Goal: Transaction & Acquisition: Purchase product/service

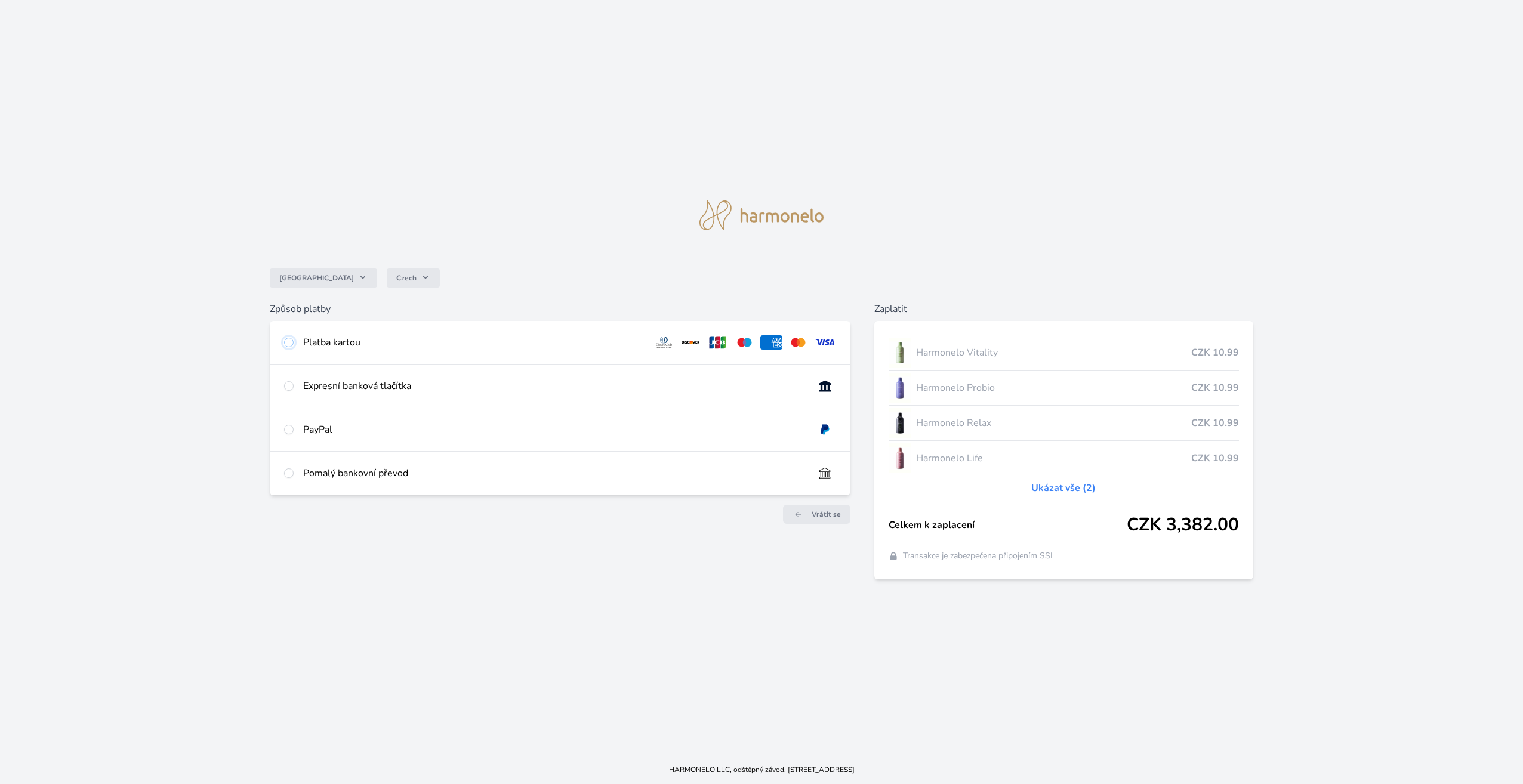
click at [289, 341] on input "radio" at bounding box center [289, 342] width 10 height 10
radio input "true"
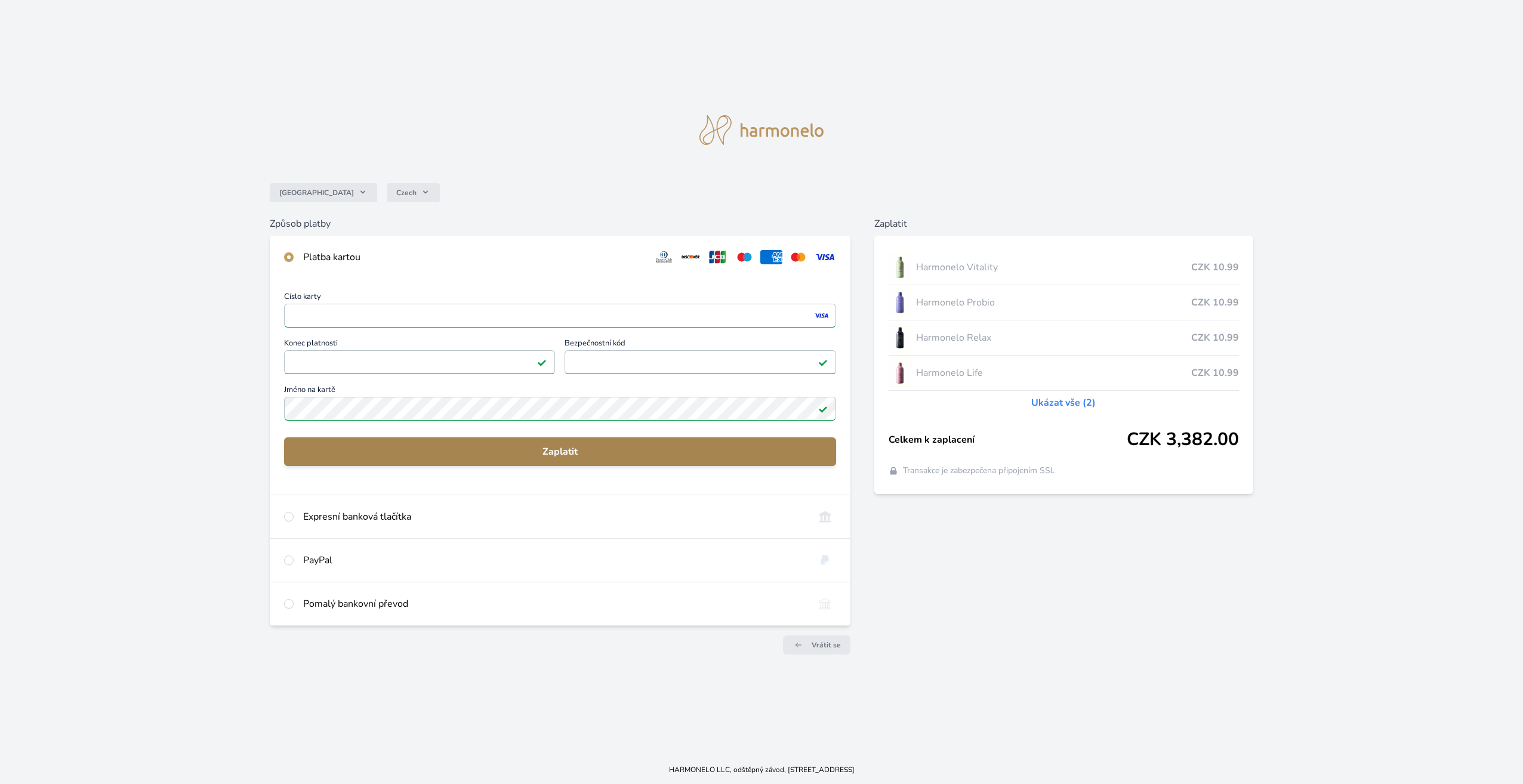
click at [514, 449] on span "Zaplatit" at bounding box center [560, 451] width 533 height 15
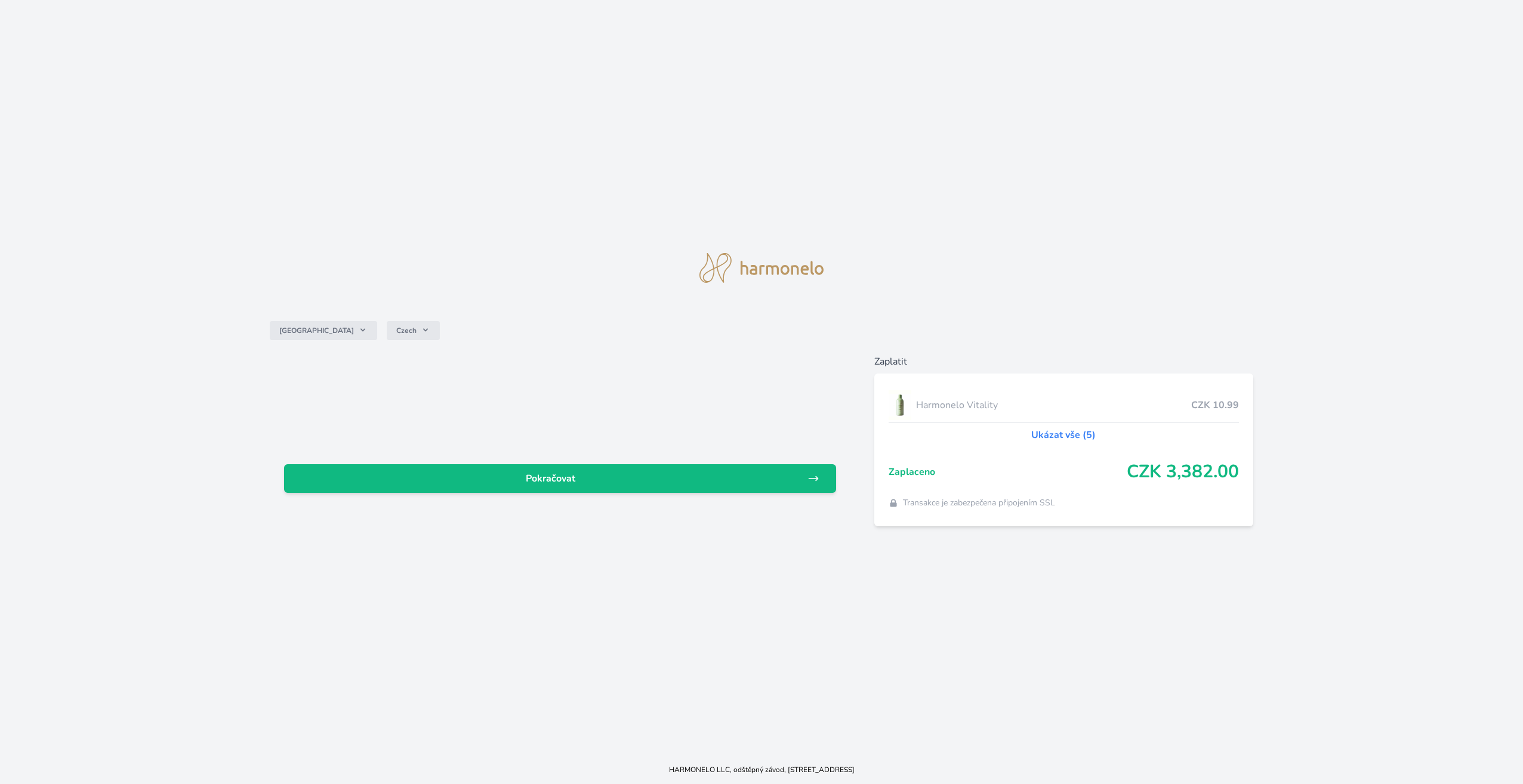
click at [1076, 434] on link "Ukázat vše (5)" at bounding box center [1063, 434] width 64 height 15
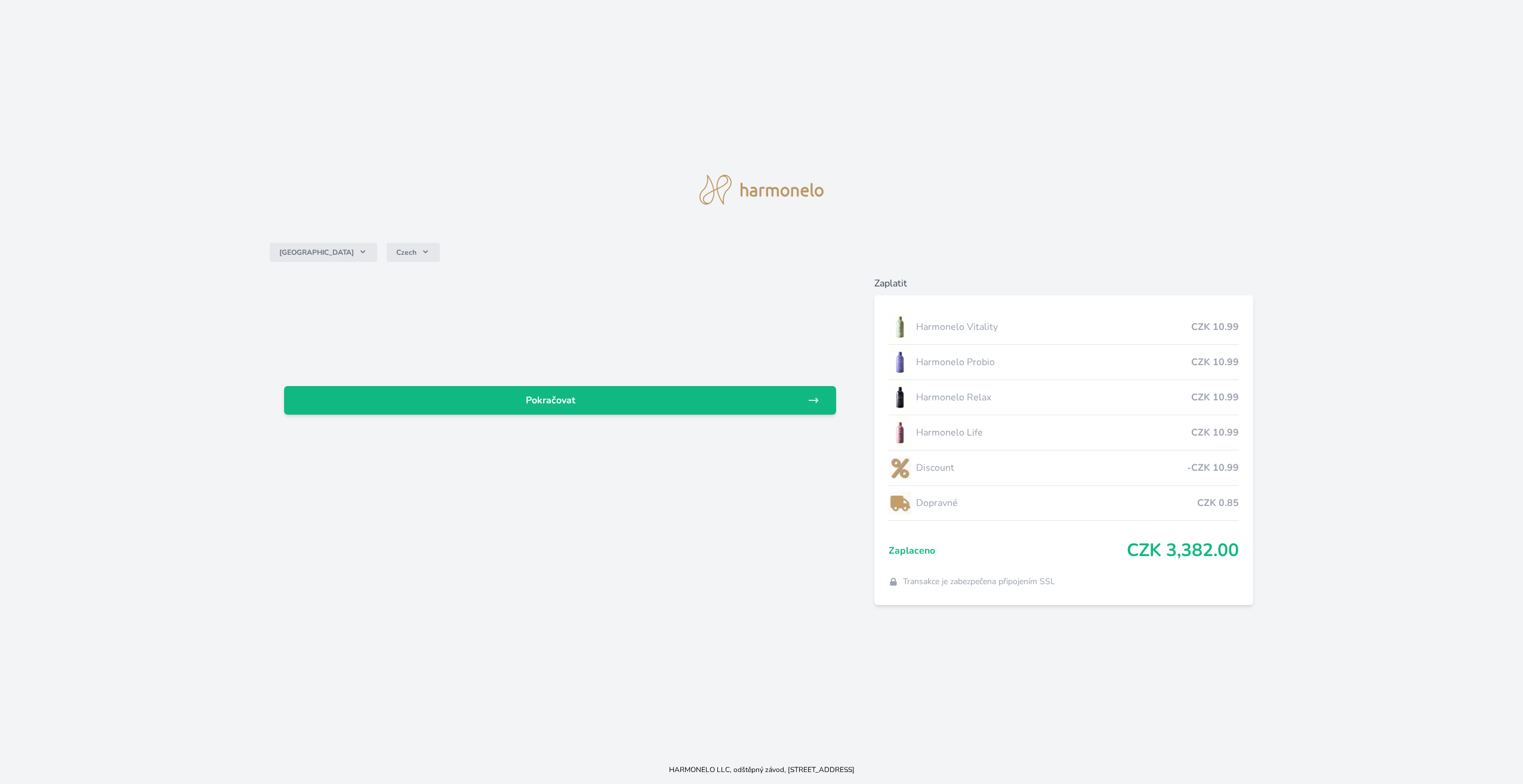
click at [902, 333] on img at bounding box center [900, 327] width 22 height 30
click at [902, 331] on img at bounding box center [900, 327] width 22 height 30
click at [932, 326] on span "Harmonelo Vitality" at bounding box center [1054, 327] width 275 height 15
